Goal: Information Seeking & Learning: Learn about a topic

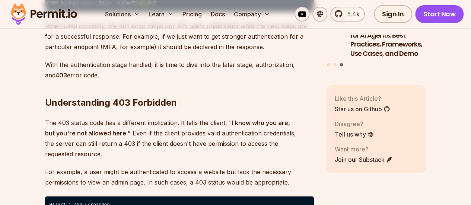
scroll to position [1388, 0]
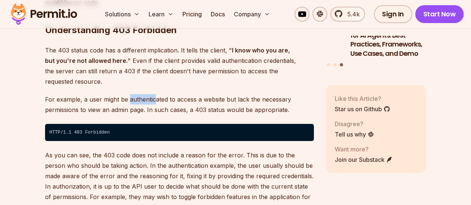
drag, startPoint x: 128, startPoint y: 79, endPoint x: 153, endPoint y: 79, distance: 25.3
click at [153, 94] on p "For example, a user might be authenticated to access a website but lack the nec…" at bounding box center [179, 104] width 269 height 21
click at [65, 94] on p "For example, a user might be authenticated to access a website but lack the nec…" at bounding box center [179, 104] width 269 height 21
click at [143, 94] on p "For example, a user might be authenticated to access a website but lack the nec…" at bounding box center [179, 104] width 269 height 21
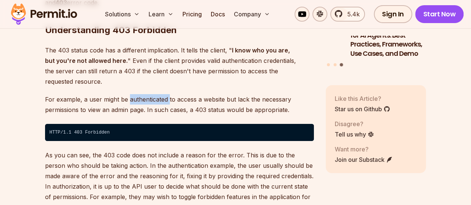
click at [143, 94] on p "For example, a user might be authenticated to access a website but lack the nec…" at bounding box center [179, 104] width 269 height 21
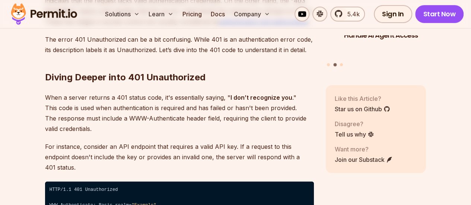
scroll to position [1127, 0]
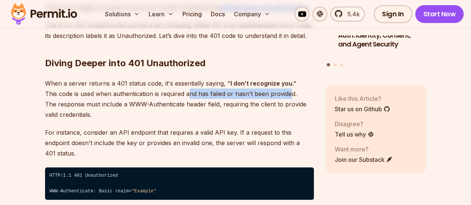
drag, startPoint x: 191, startPoint y: 93, endPoint x: 292, endPoint y: 98, distance: 101.1
click at [292, 98] on p "When a server returns a 401 status code, it's essentially saying, " I don’t rec…" at bounding box center [179, 99] width 269 height 42
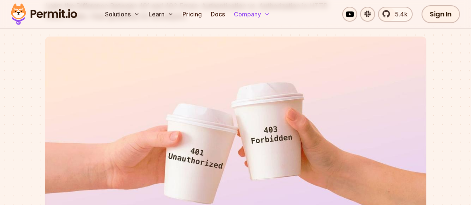
scroll to position [0, 0]
